Goal: Task Accomplishment & Management: Use online tool/utility

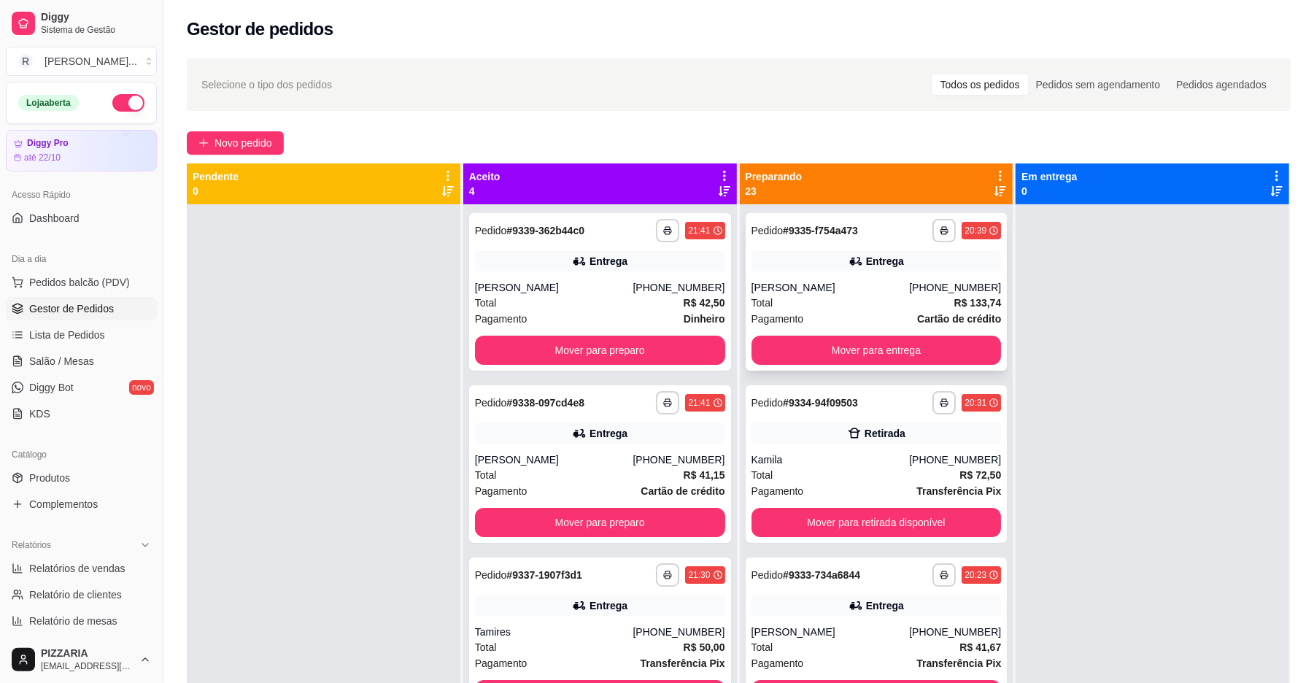
drag, startPoint x: 0, startPoint y: 0, endPoint x: 871, endPoint y: 293, distance: 918.9
click at [871, 293] on div "[PERSON_NAME]" at bounding box center [830, 287] width 158 height 15
click at [718, 179] on icon at bounding box center [724, 175] width 13 height 13
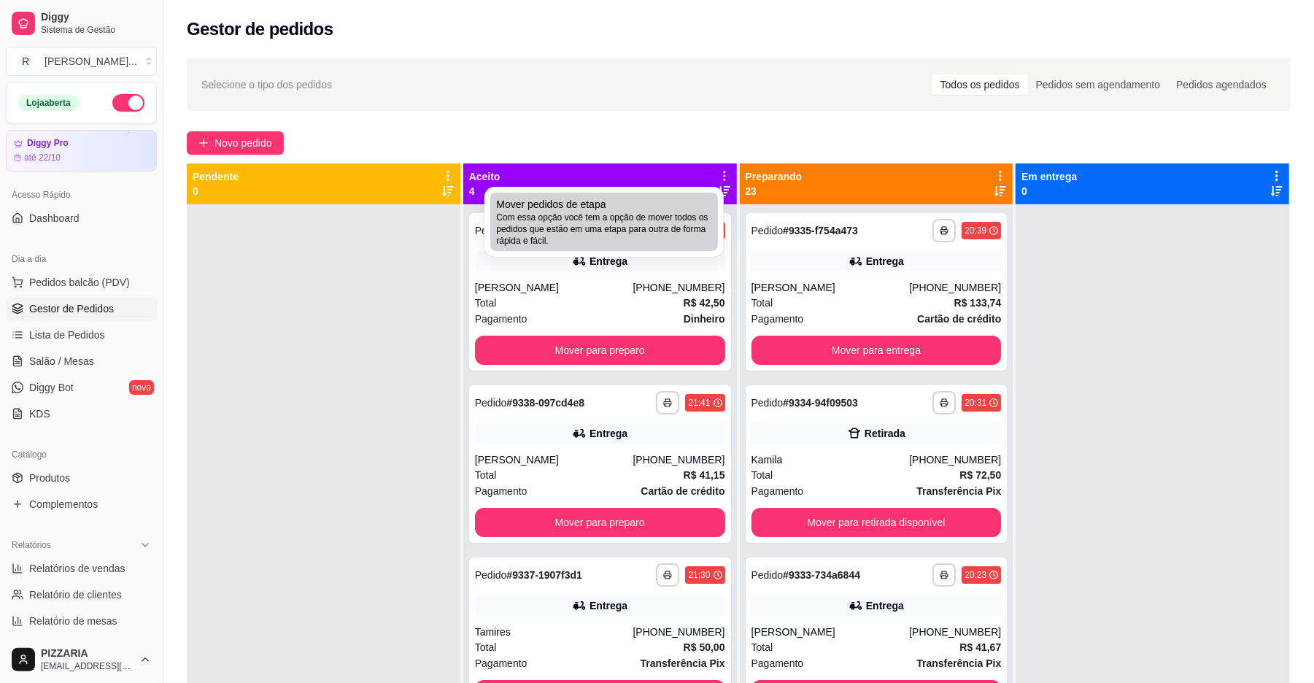
click at [646, 206] on div "Mover pedidos de etapa Com essa opção você tem a opção de mover todos os pedido…" at bounding box center [604, 222] width 216 height 50
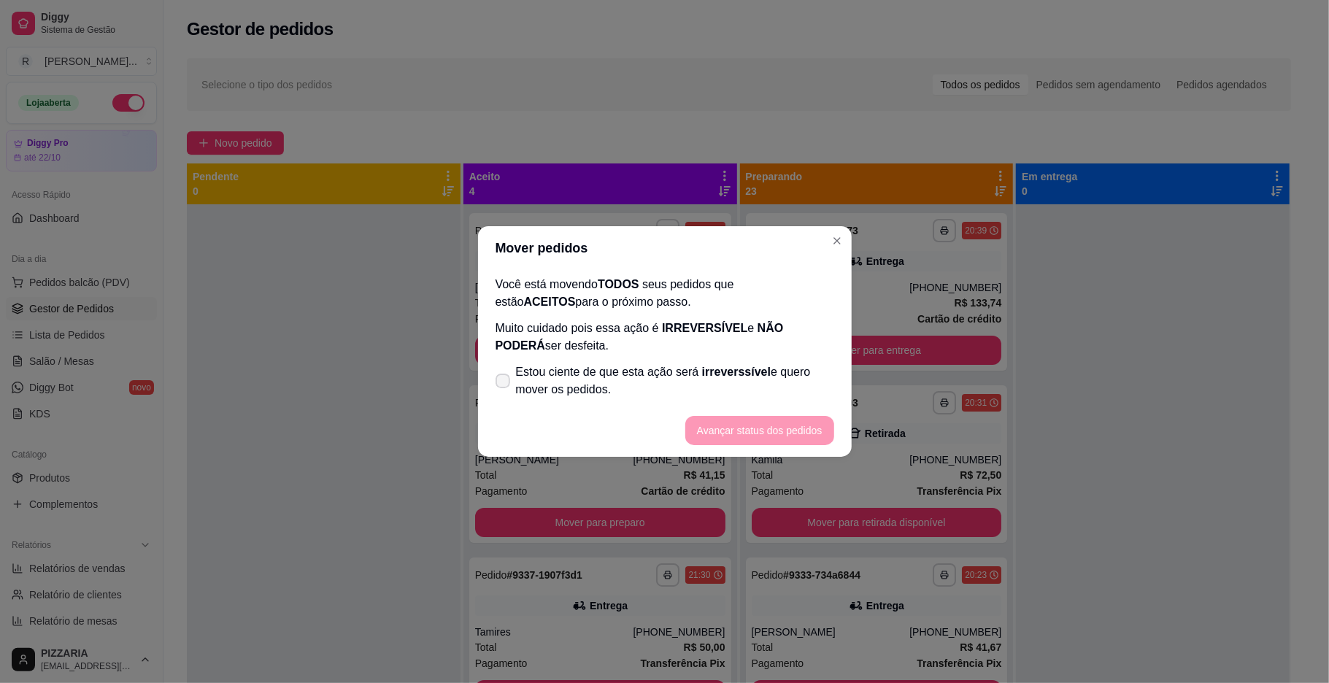
click at [547, 378] on span "Estou ciente de que esta ação será irreverssível e quero mover os pedidos." at bounding box center [675, 380] width 318 height 35
click at [504, 384] on input "Estou ciente de que esta ação será irreverssível e quero mover os pedidos." at bounding box center [499, 388] width 9 height 9
checkbox input "true"
click at [759, 433] on button "Avançar status dos pedidos" at bounding box center [759, 431] width 144 height 28
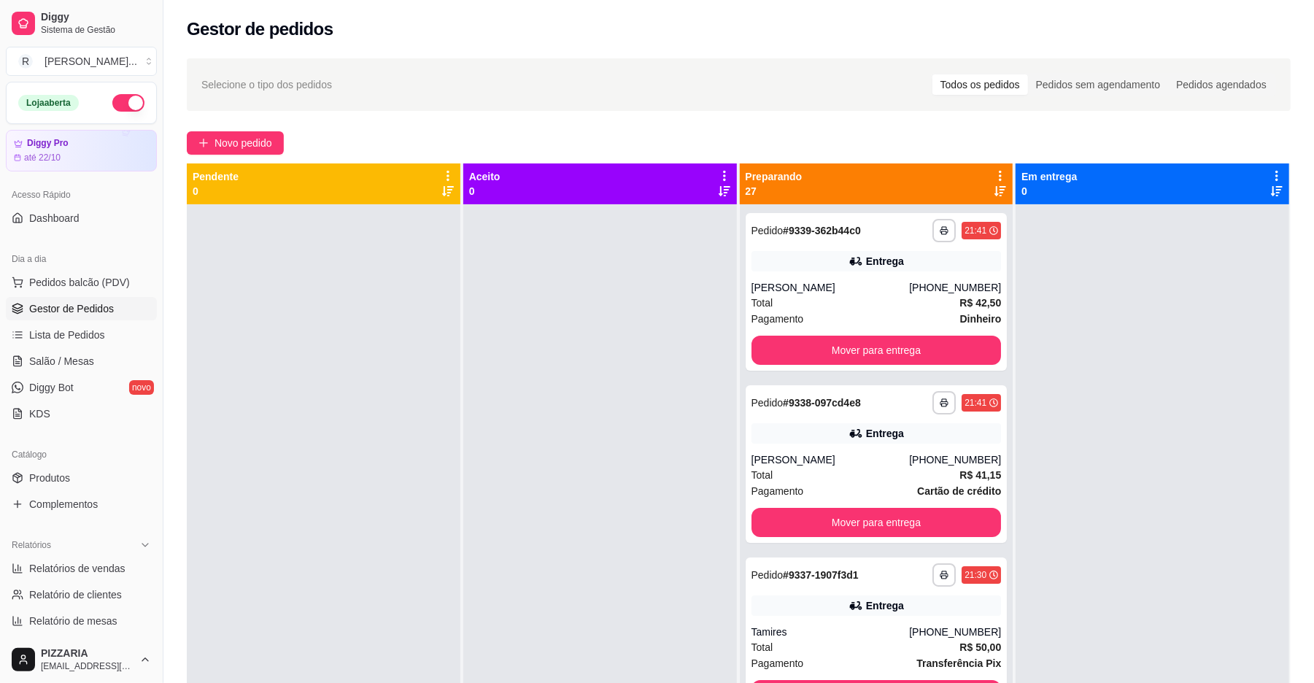
click at [999, 172] on icon at bounding box center [1000, 176] width 3 height 10
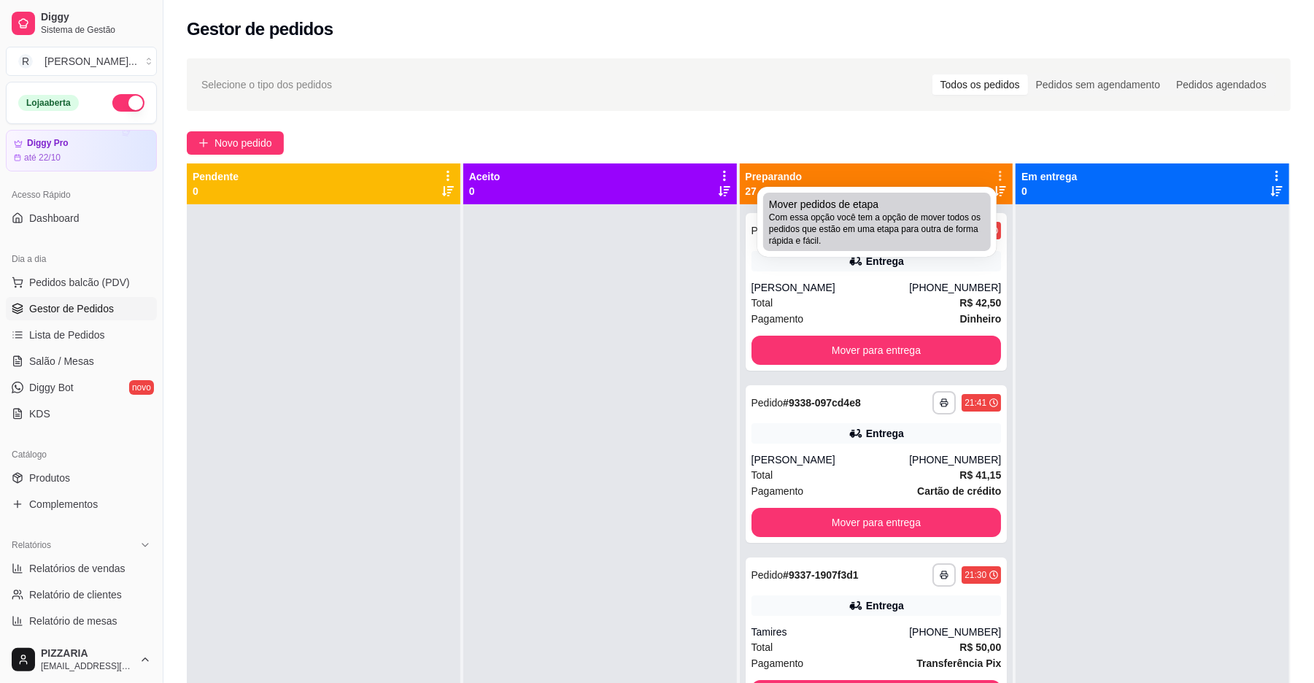
click at [943, 197] on div "Mover pedidos de etapa Com essa opção você tem a opção de mover todos os pedido…" at bounding box center [877, 222] width 216 height 50
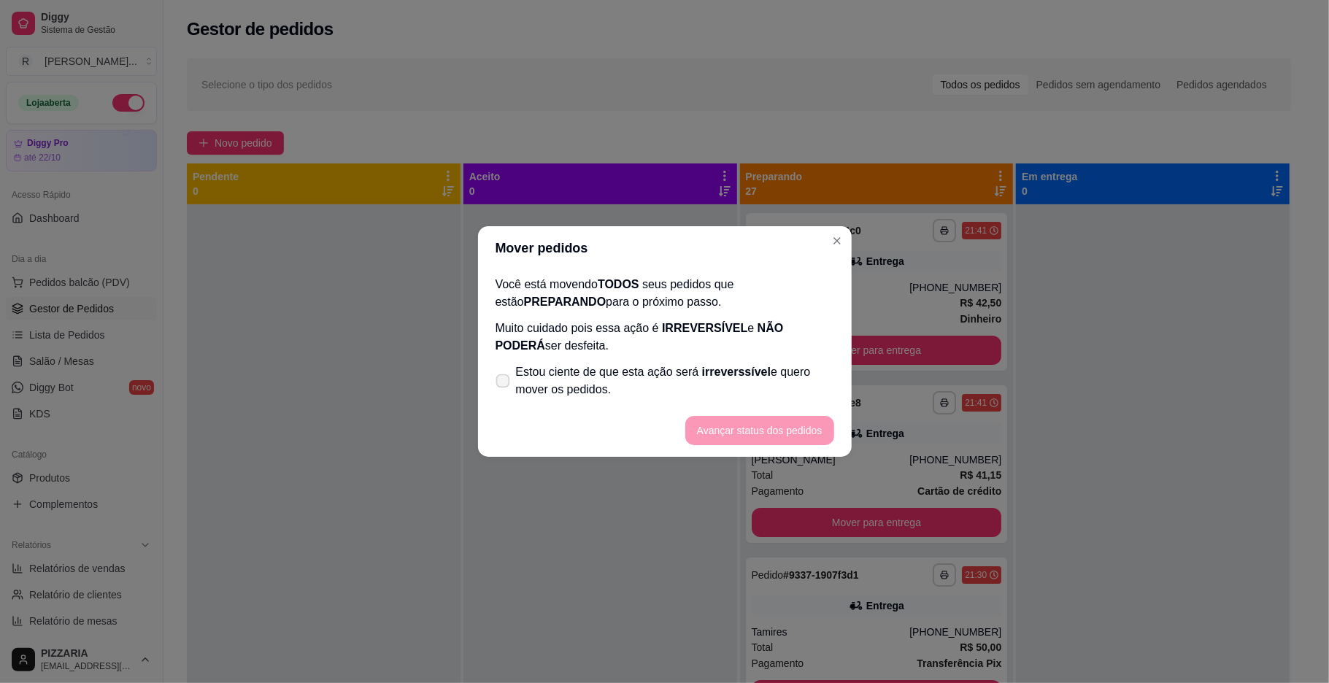
click at [736, 368] on span "irreverssível" at bounding box center [736, 372] width 69 height 12
click at [504, 384] on input "Estou ciente de que esta ação será irreverssível e quero mover os pedidos." at bounding box center [499, 388] width 9 height 9
checkbox input "true"
click at [743, 429] on button "Avançar status dos pedidos" at bounding box center [759, 430] width 149 height 29
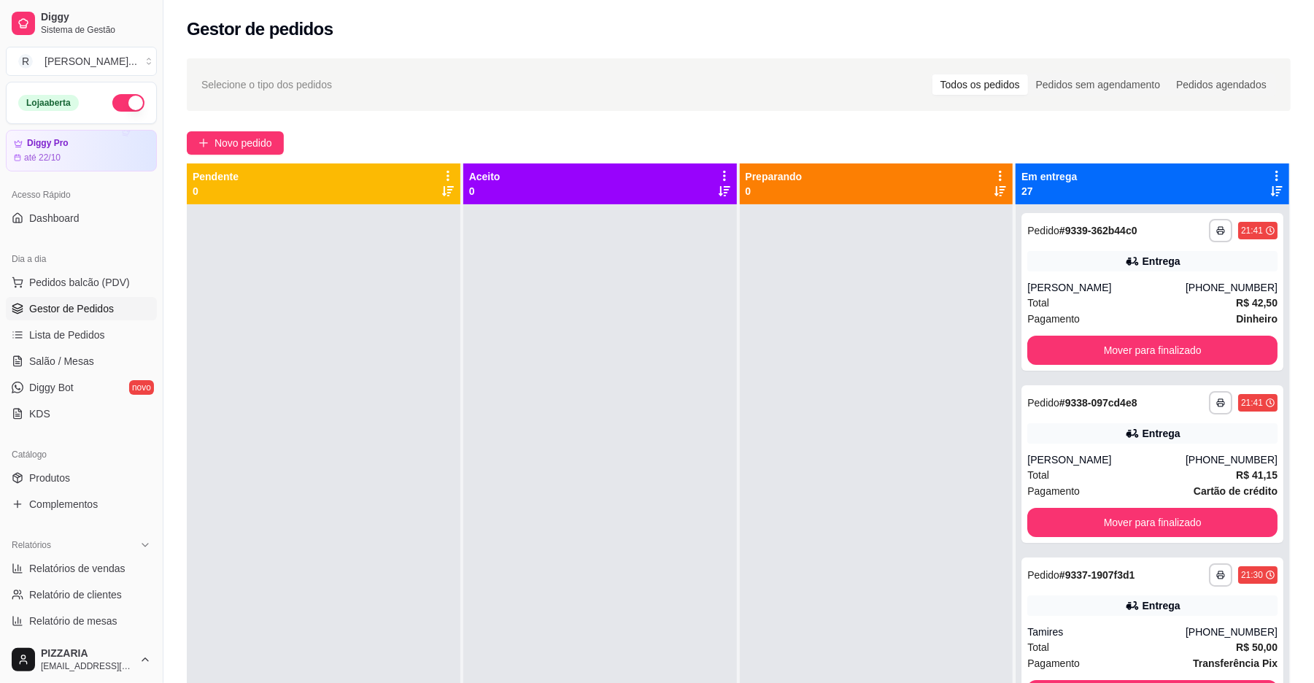
click at [743, 430] on div at bounding box center [877, 545] width 274 height 683
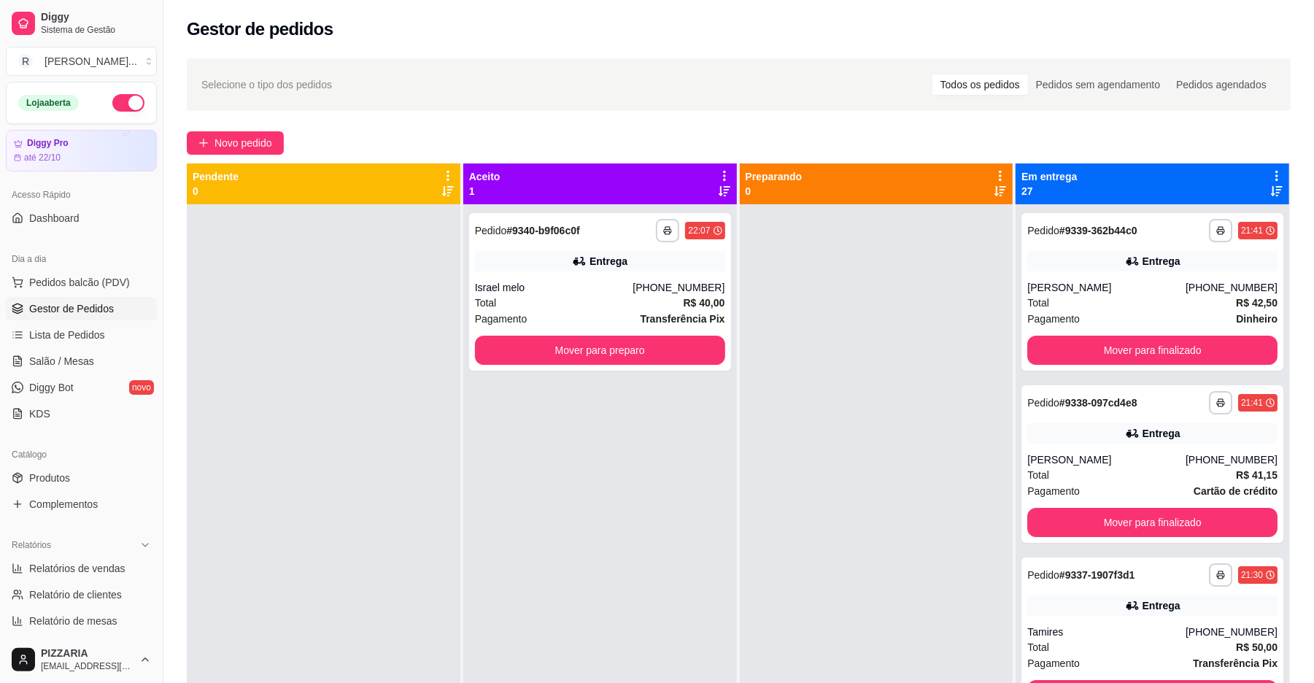
click at [1275, 172] on icon at bounding box center [1276, 176] width 3 height 10
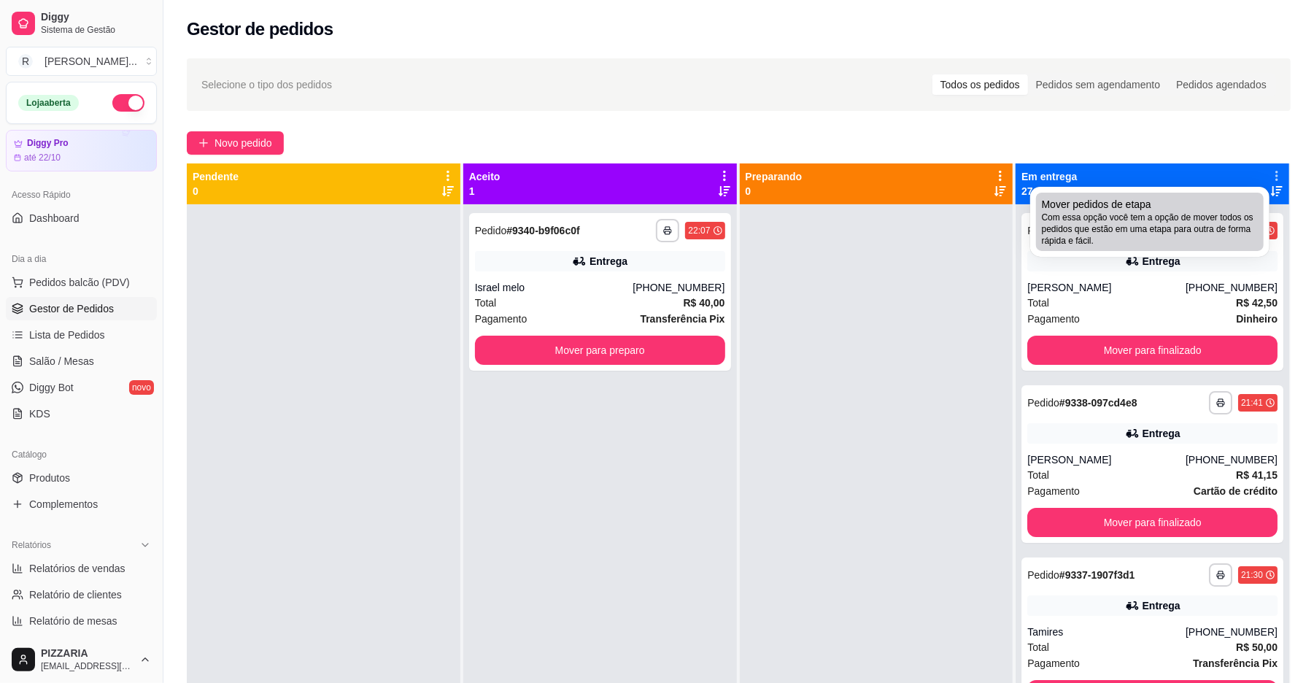
click at [1198, 223] on span "Com essa opção você tem a opção de mover todos os pedidos que estão em uma etap…" at bounding box center [1150, 229] width 216 height 35
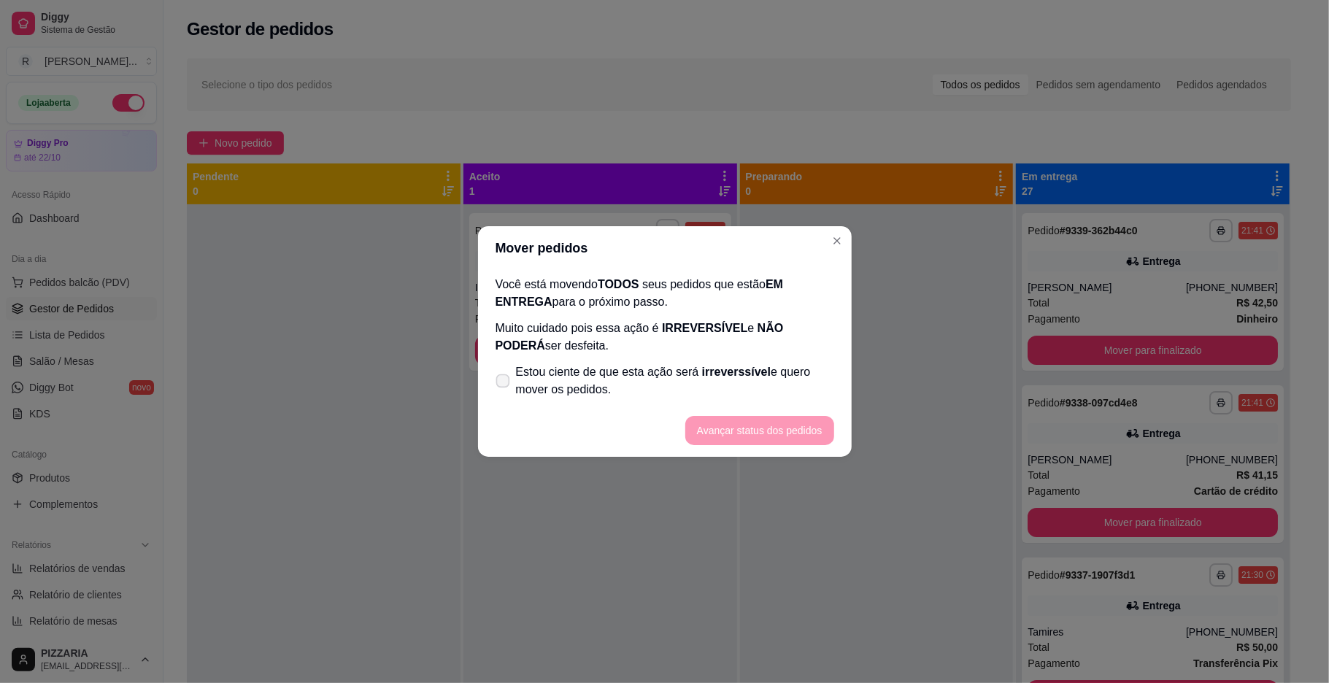
click at [803, 382] on span "Estou ciente de que esta ação será irreverssível e quero mover os pedidos." at bounding box center [675, 380] width 318 height 35
click at [504, 384] on input "Estou ciente de que esta ação será irreverssível e quero mover os pedidos." at bounding box center [499, 388] width 9 height 9
checkbox input "true"
click at [794, 418] on button "Avançar status dos pedidos" at bounding box center [759, 431] width 144 height 28
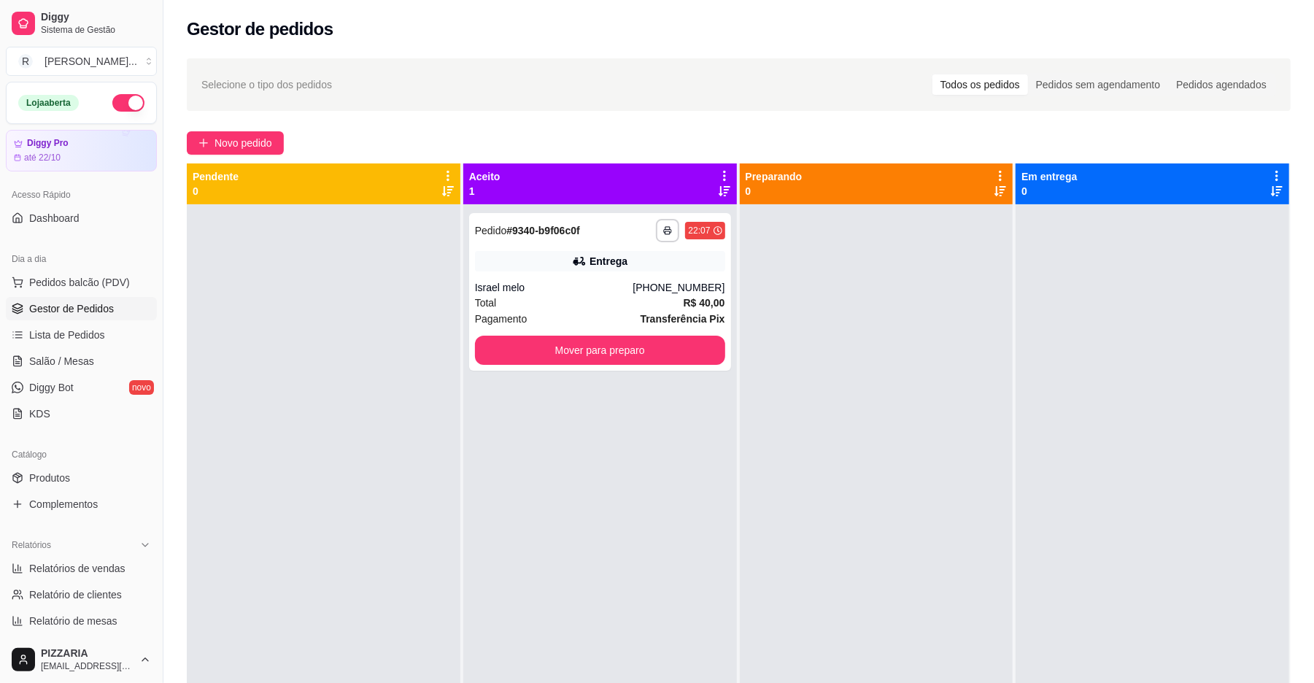
click at [797, 360] on div at bounding box center [877, 545] width 274 height 683
click at [797, 390] on div at bounding box center [877, 545] width 274 height 683
click at [571, 354] on button "Mover para preparo" at bounding box center [600, 350] width 242 height 28
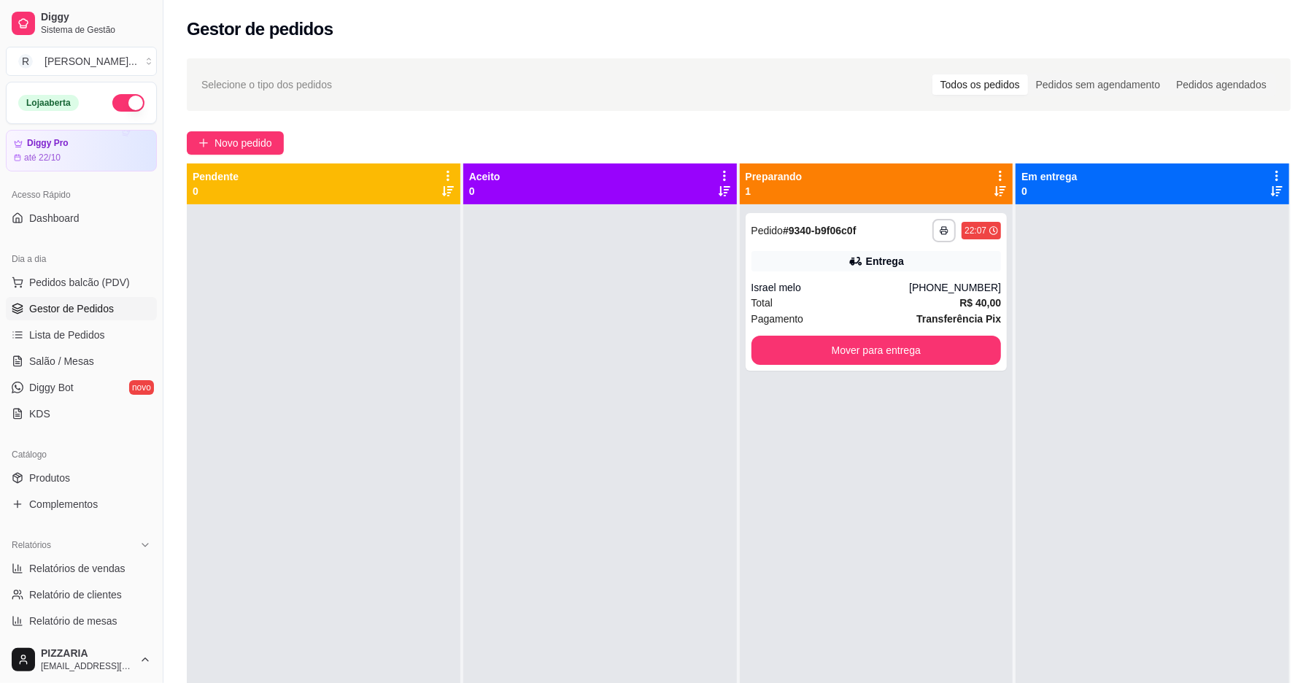
click at [112, 100] on button "button" at bounding box center [128, 103] width 32 height 18
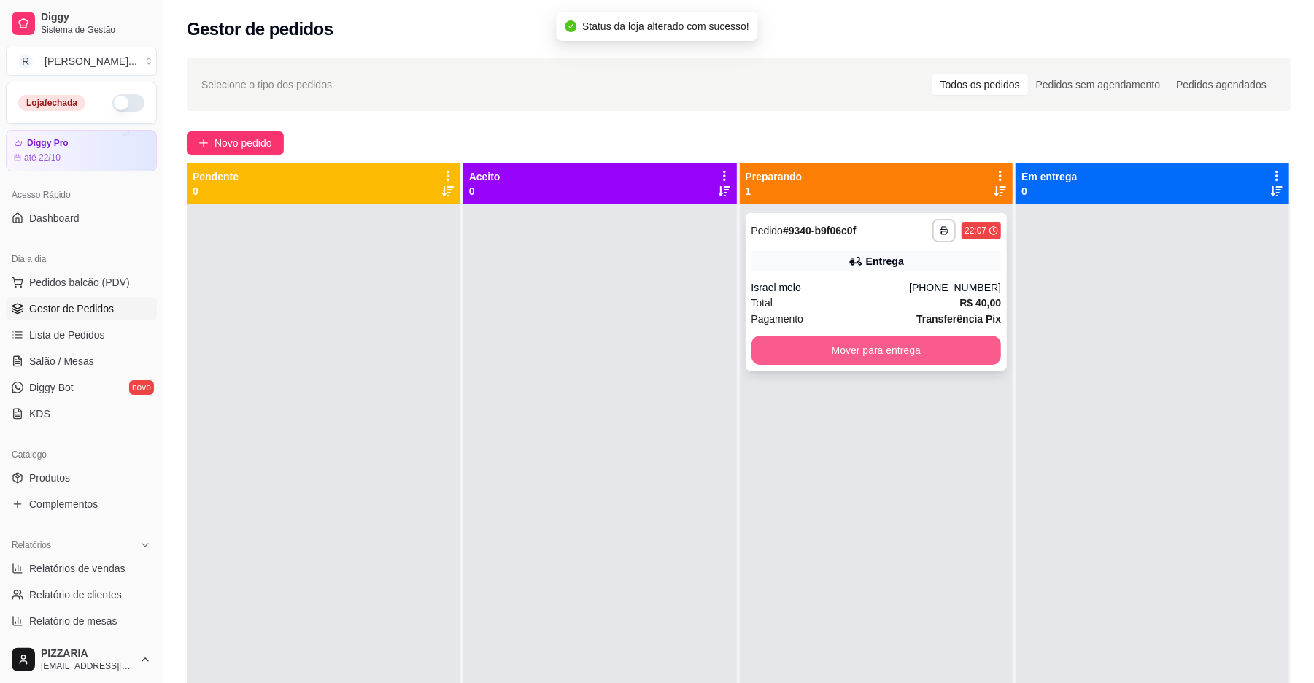
click at [862, 352] on button "Mover para entrega" at bounding box center [876, 350] width 250 height 29
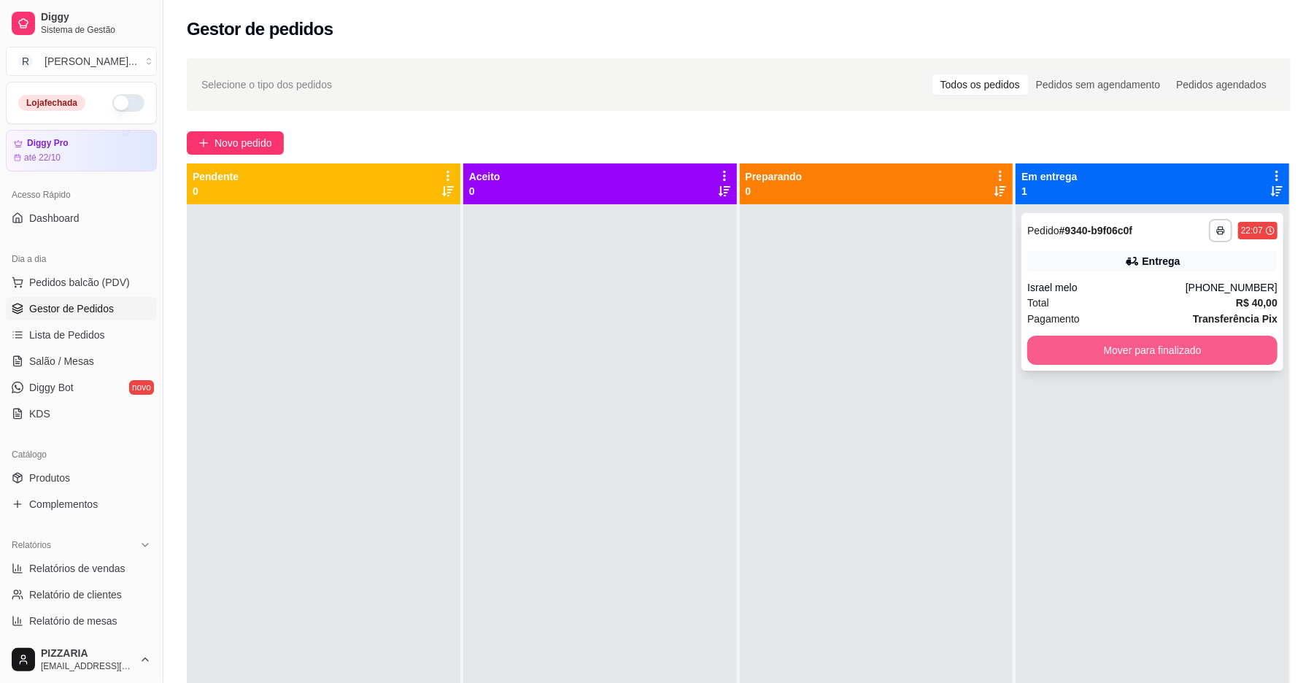
click at [1183, 349] on button "Mover para finalizado" at bounding box center [1152, 350] width 250 height 29
